Goal: Information Seeking & Learning: Learn about a topic

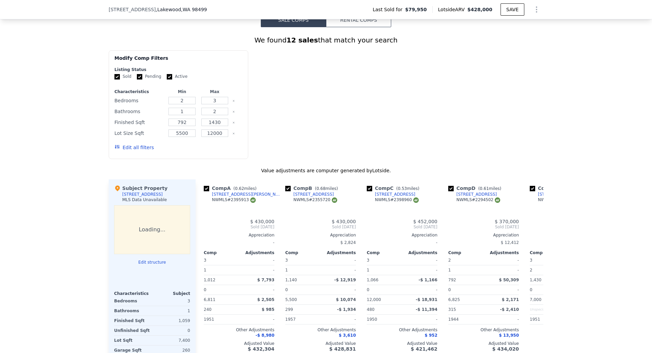
scroll to position [0, 3]
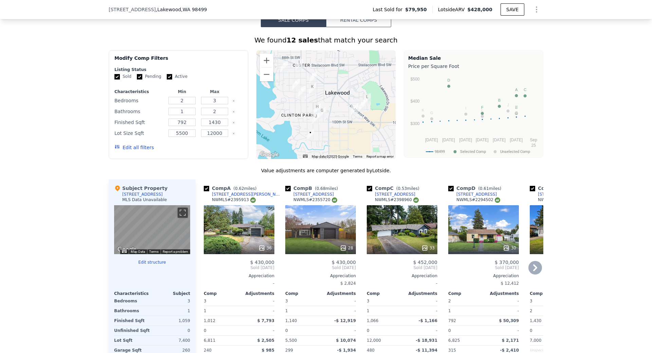
click at [233, 229] on div "36" at bounding box center [239, 229] width 71 height 49
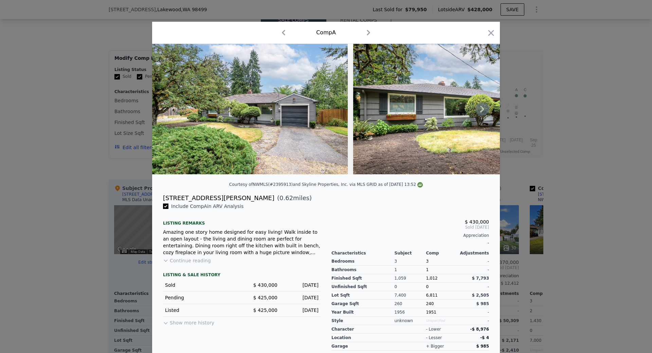
click at [482, 110] on icon at bounding box center [482, 109] width 14 height 14
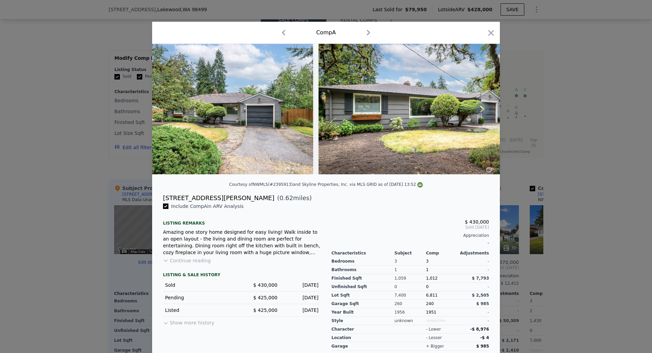
click at [482, 110] on div at bounding box center [326, 109] width 348 height 130
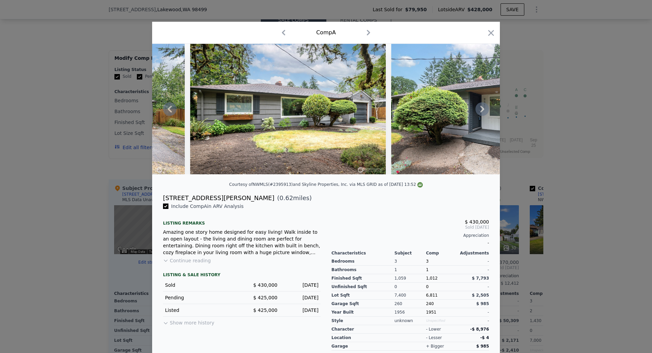
click at [485, 111] on icon at bounding box center [482, 109] width 14 height 14
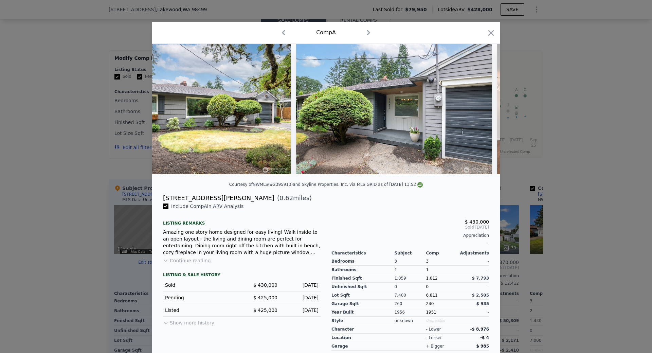
click at [485, 111] on div at bounding box center [326, 109] width 348 height 130
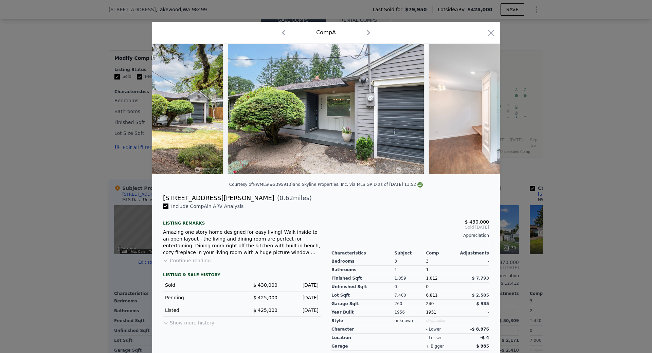
click at [485, 111] on img at bounding box center [526, 109] width 195 height 130
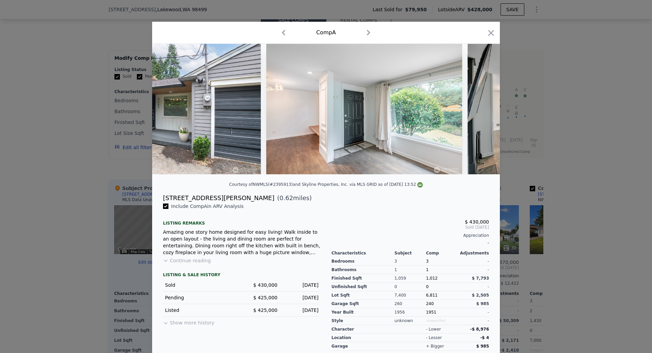
click at [485, 111] on img at bounding box center [564, 109] width 195 height 130
click at [485, 111] on icon at bounding box center [482, 109] width 14 height 14
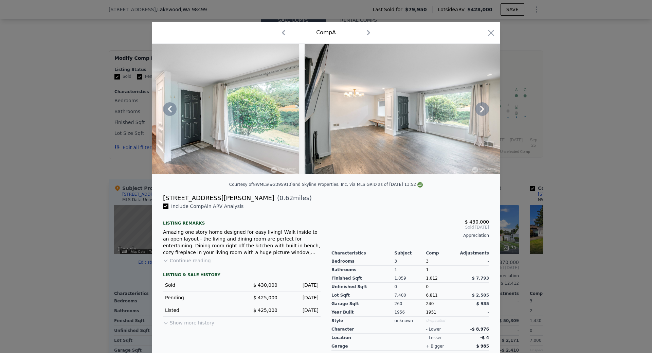
click at [480, 111] on icon at bounding box center [482, 109] width 14 height 14
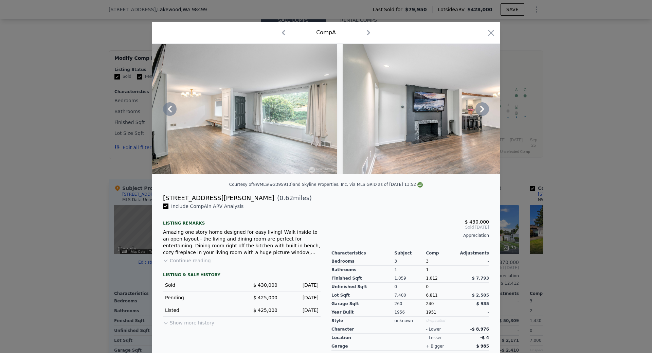
click at [480, 111] on icon at bounding box center [482, 109] width 14 height 14
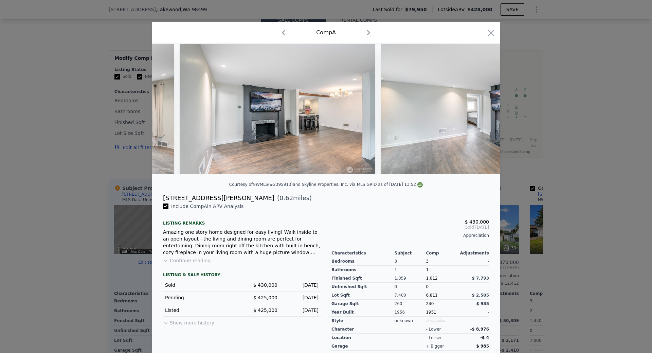
click at [480, 111] on img at bounding box center [477, 109] width 195 height 130
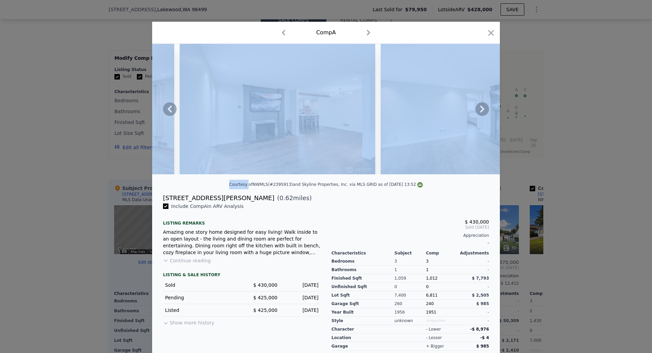
click at [480, 111] on icon at bounding box center [482, 109] width 14 height 14
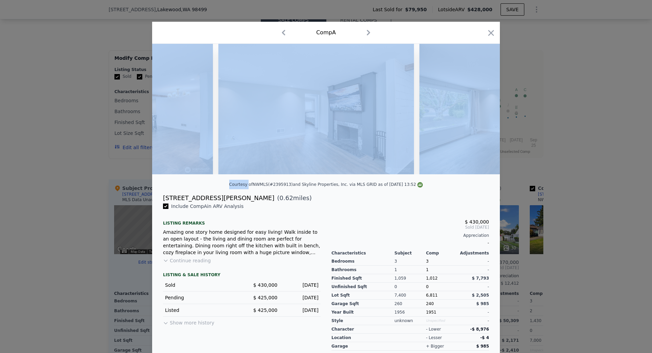
scroll to position [0, 1140]
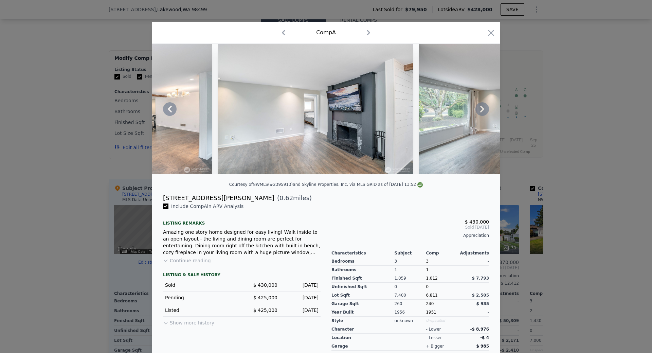
click at [603, 155] on div at bounding box center [326, 176] width 652 height 353
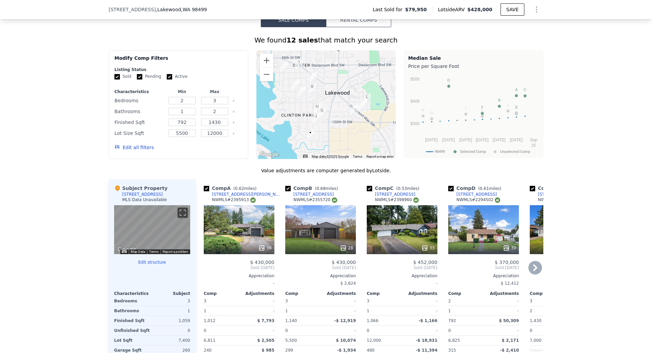
click at [323, 241] on div "28" at bounding box center [320, 229] width 71 height 49
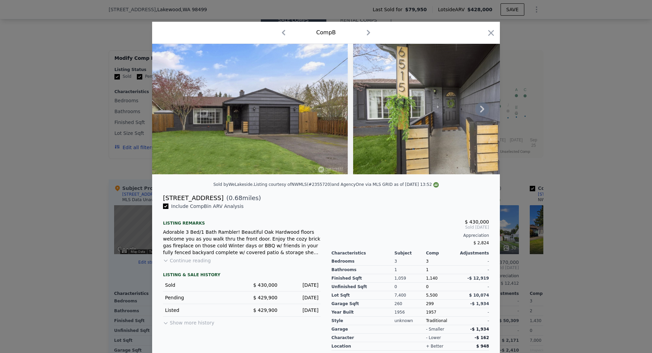
click at [476, 109] on icon at bounding box center [482, 109] width 14 height 14
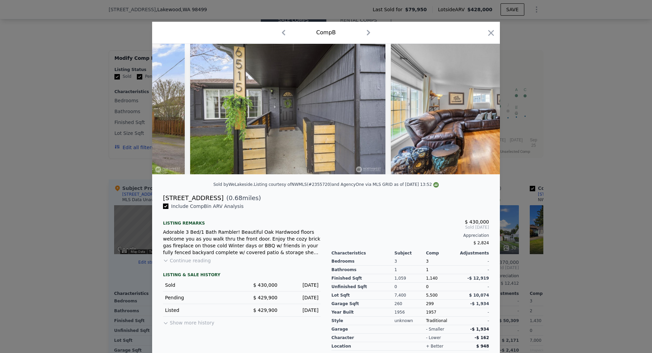
click at [476, 109] on img at bounding box center [489, 109] width 196 height 130
click at [476, 109] on icon at bounding box center [482, 109] width 14 height 14
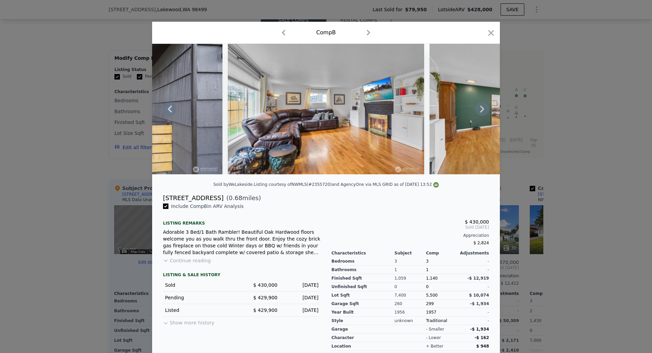
click at [480, 109] on icon at bounding box center [482, 109] width 4 height 7
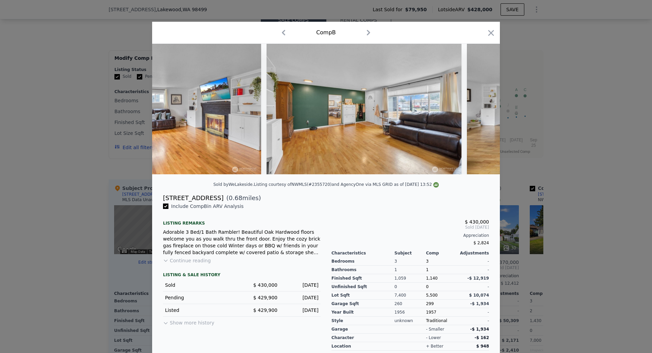
click at [479, 109] on img at bounding box center [566, 109] width 199 height 130
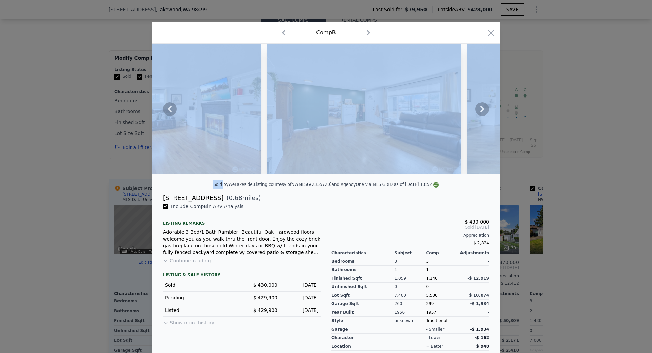
click at [480, 109] on icon at bounding box center [482, 109] width 4 height 7
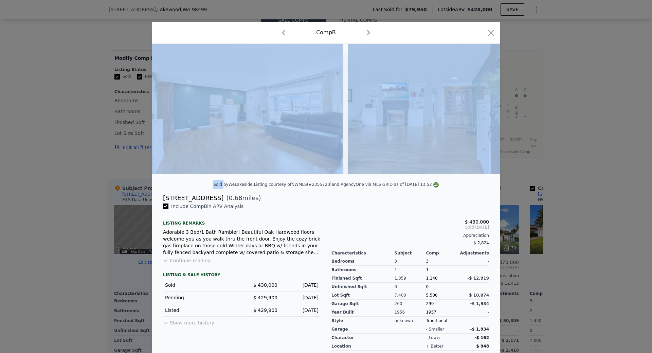
scroll to position [0, 652]
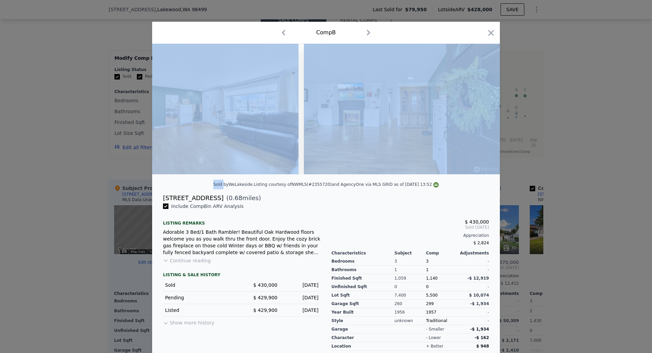
click at [479, 109] on img at bounding box center [403, 109] width 199 height 130
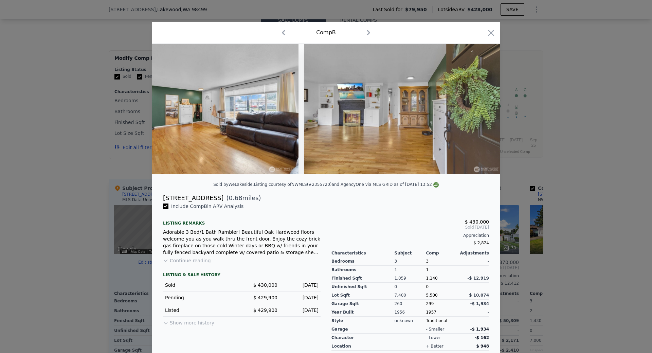
click at [603, 120] on div at bounding box center [326, 176] width 652 height 353
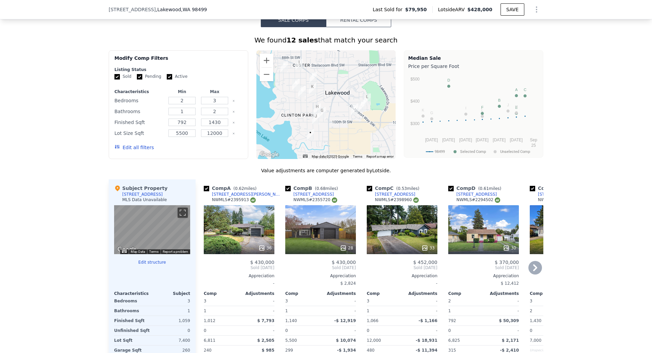
click at [302, 241] on div "28" at bounding box center [320, 229] width 71 height 49
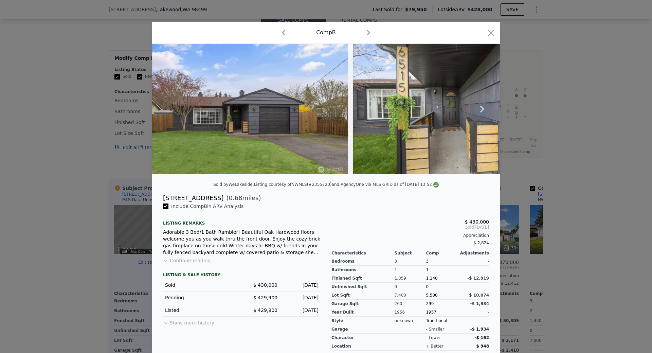
click at [479, 109] on icon at bounding box center [482, 109] width 14 height 14
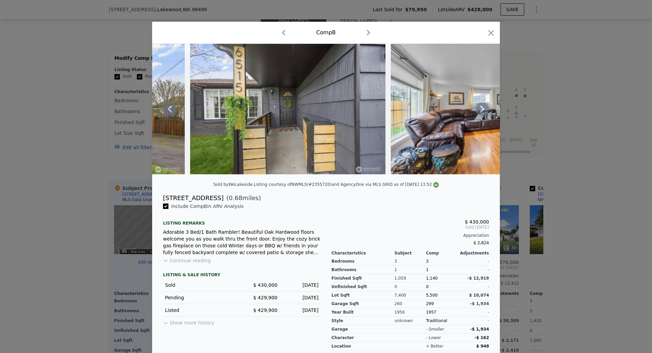
click at [479, 109] on icon at bounding box center [482, 109] width 14 height 14
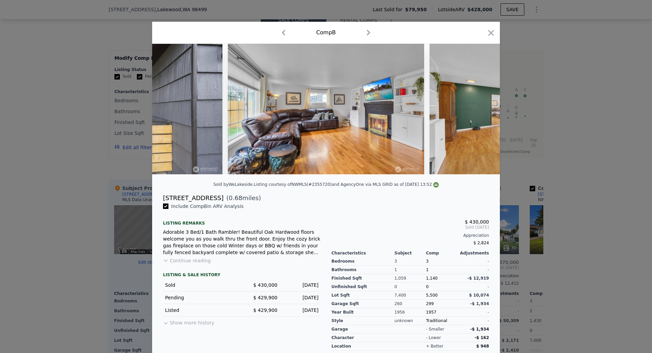
click at [479, 109] on img at bounding box center [526, 109] width 195 height 130
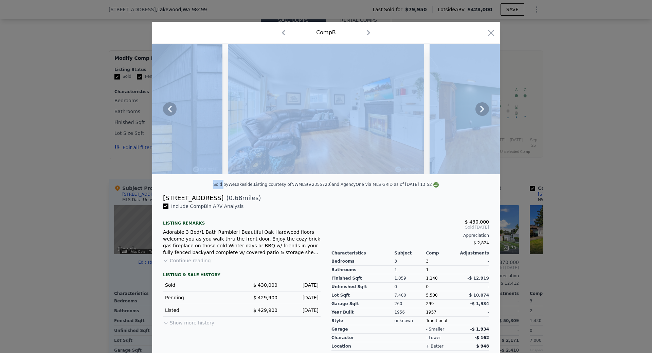
click at [479, 109] on icon at bounding box center [482, 109] width 14 height 14
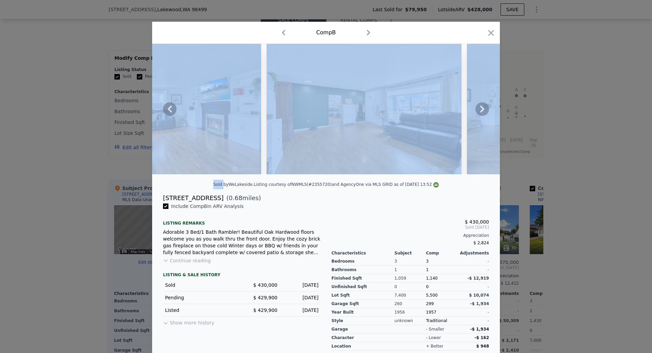
click at [479, 109] on icon at bounding box center [482, 109] width 14 height 14
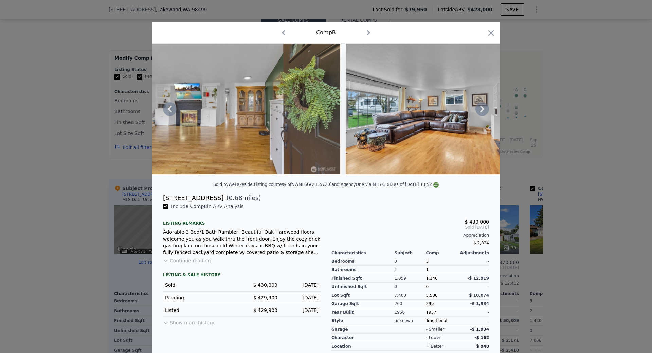
click at [479, 109] on icon at bounding box center [482, 109] width 14 height 14
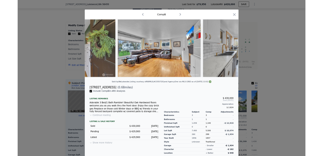
scroll to position [0, 977]
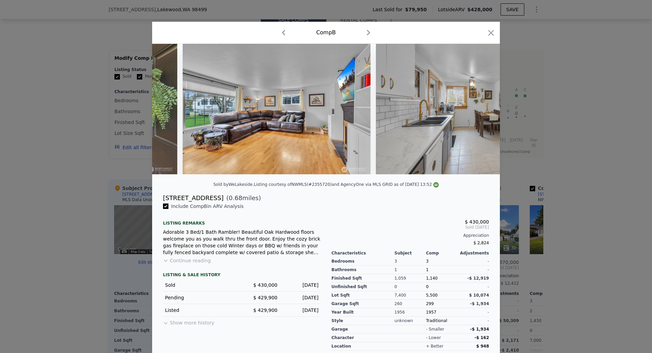
click at [479, 109] on img at bounding box center [476, 109] width 200 height 130
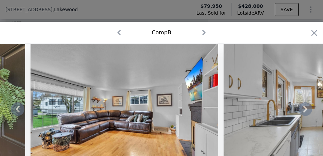
scroll to position [789, 0]
